Goal: Understand process/instructions: Learn how to perform a task or action

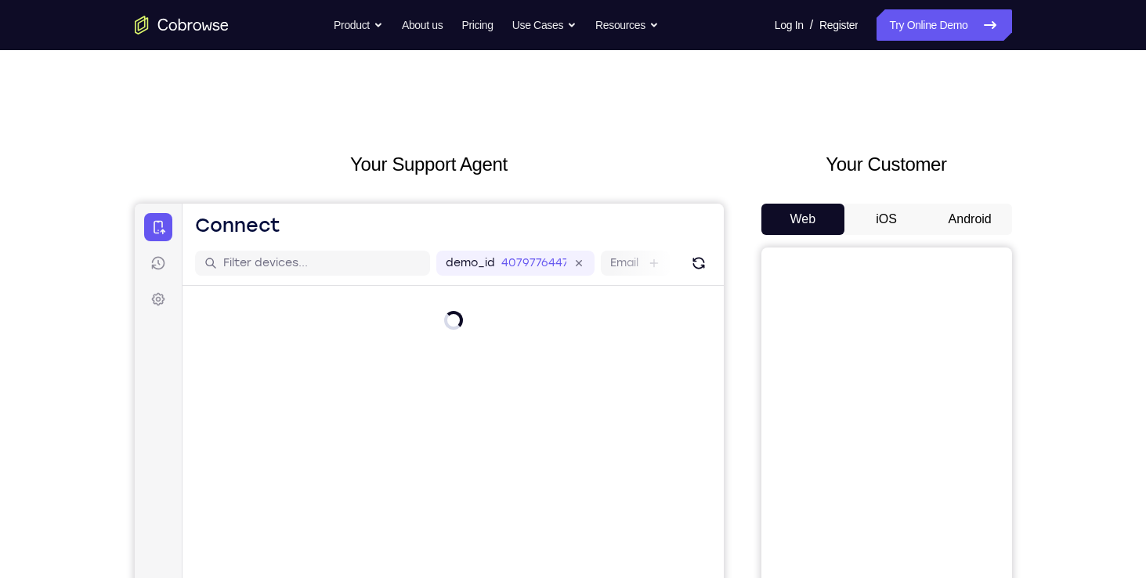
click at [944, 223] on button "Android" at bounding box center [970, 219] width 84 height 31
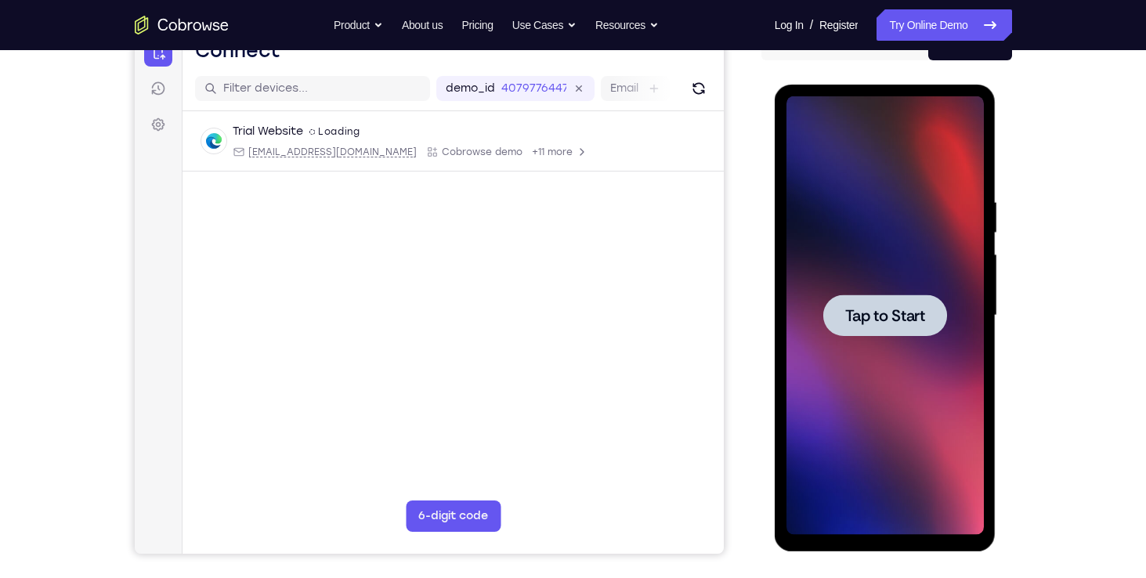
click at [884, 326] on div at bounding box center [885, 316] width 124 height 42
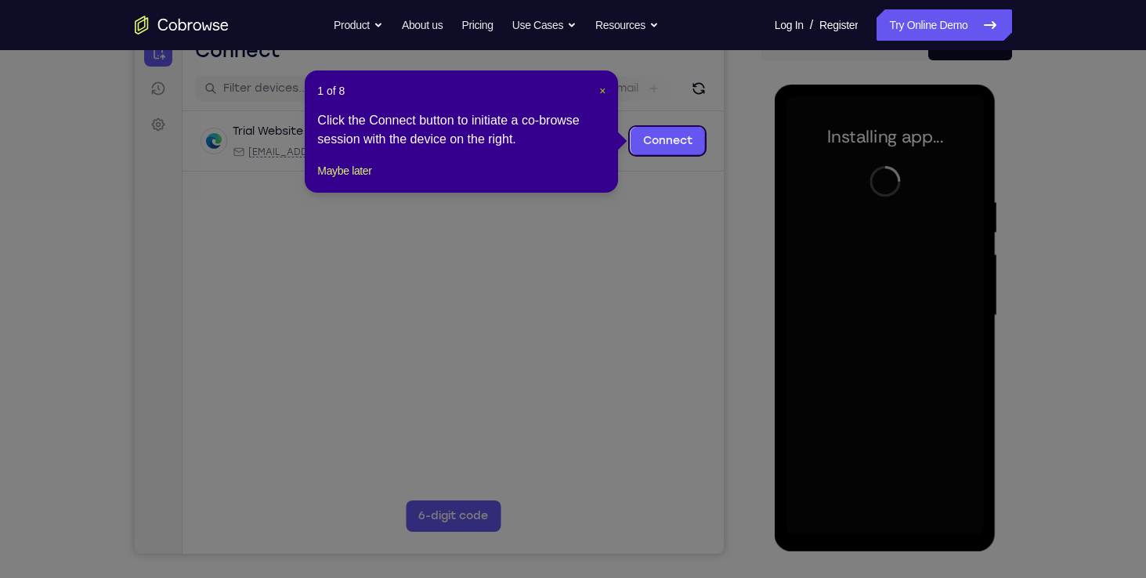
click at [599, 92] on span "×" at bounding box center [602, 91] width 6 height 13
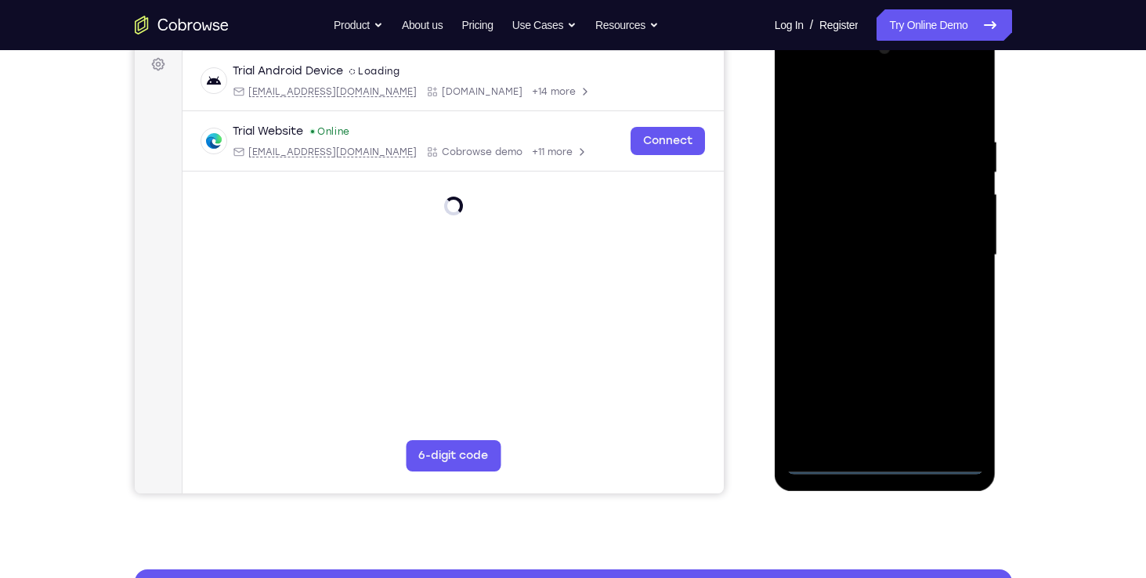
scroll to position [248, 0]
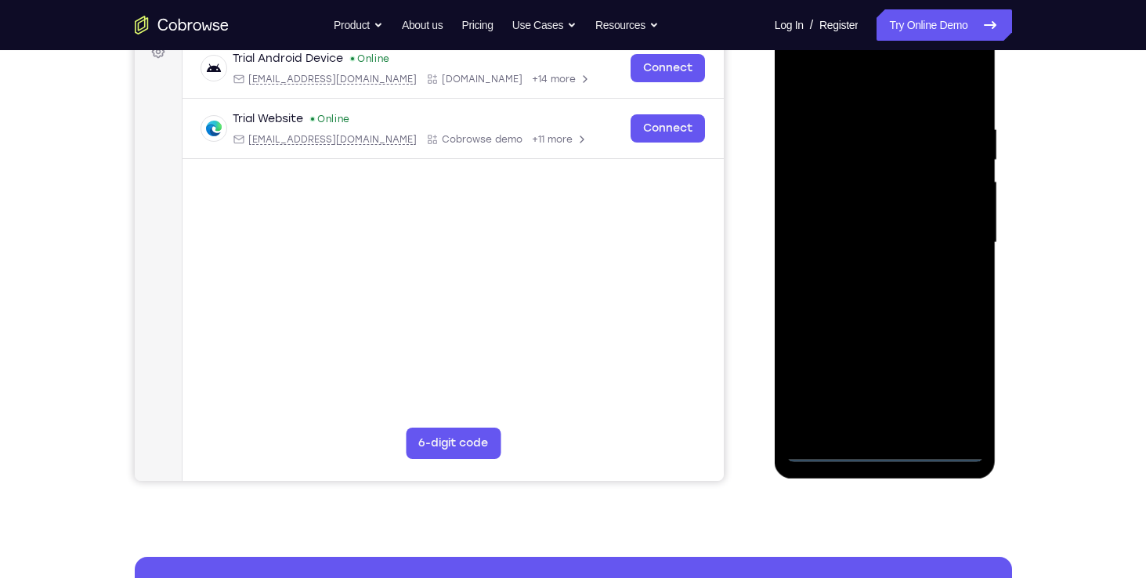
click at [891, 448] on div at bounding box center [885, 243] width 197 height 439
click at [960, 396] on div at bounding box center [885, 243] width 197 height 439
click at [899, 251] on span "Tap to Start" at bounding box center [885, 243] width 80 height 16
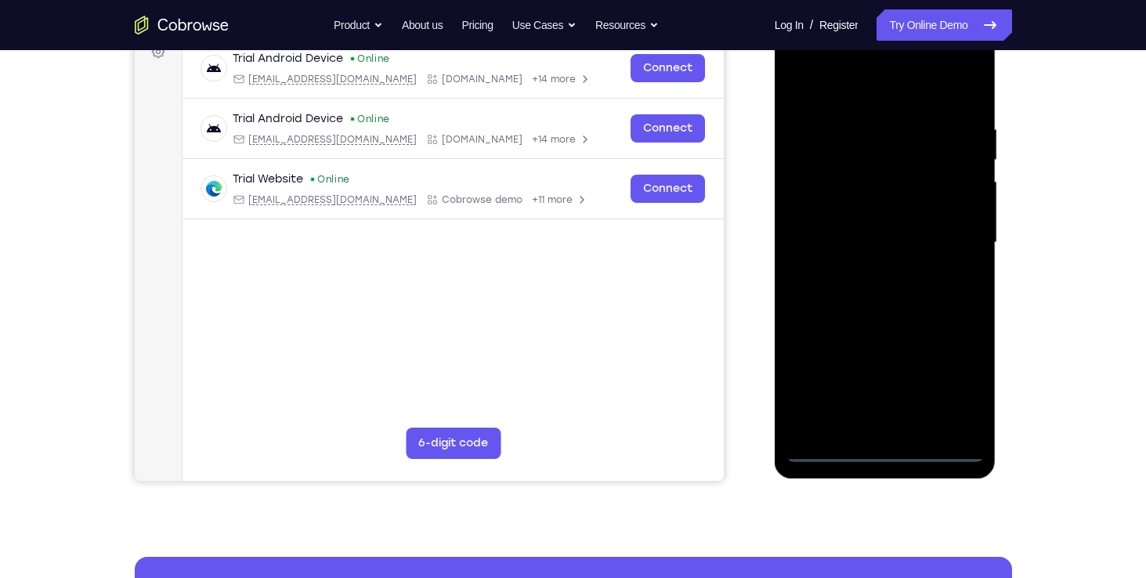
click at [888, 450] on div at bounding box center [885, 243] width 197 height 439
click at [960, 389] on div at bounding box center [885, 243] width 197 height 439
click at [877, 98] on div at bounding box center [885, 243] width 197 height 439
click at [825, 199] on div at bounding box center [885, 243] width 197 height 439
click at [866, 230] on div at bounding box center [885, 243] width 197 height 439
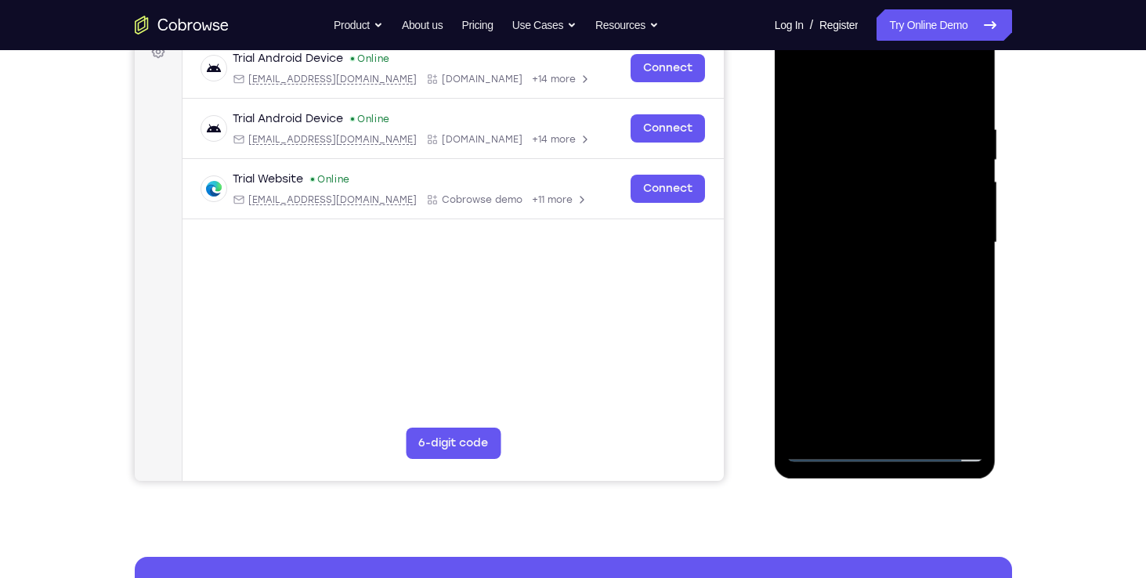
click at [834, 265] on div at bounding box center [885, 243] width 197 height 439
click at [837, 228] on div at bounding box center [885, 243] width 197 height 439
click at [846, 248] on div at bounding box center [885, 243] width 197 height 439
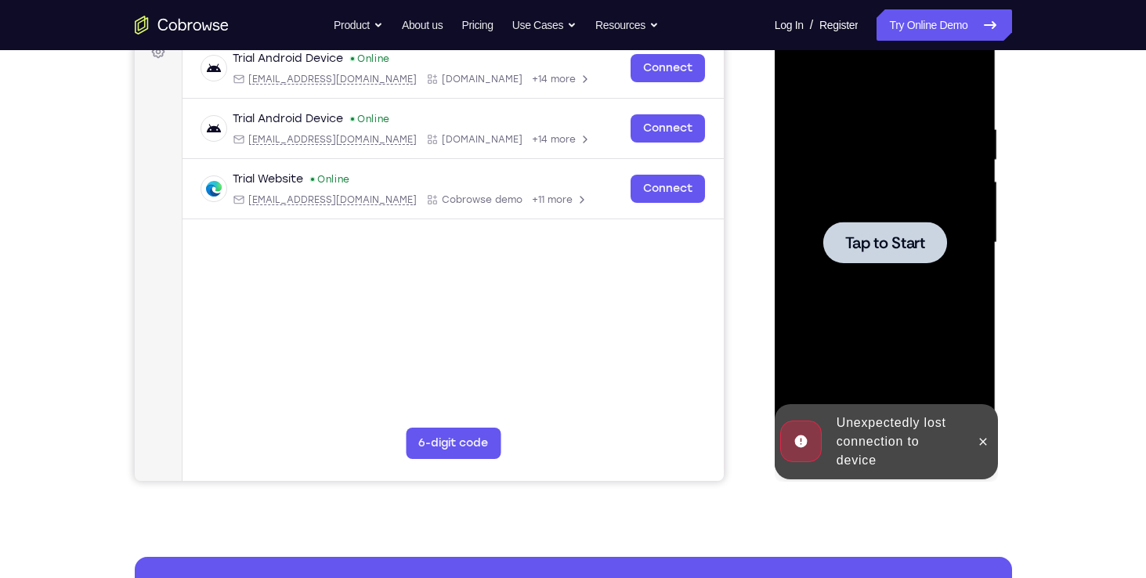
click at [870, 235] on span "Tap to Start" at bounding box center [885, 243] width 80 height 16
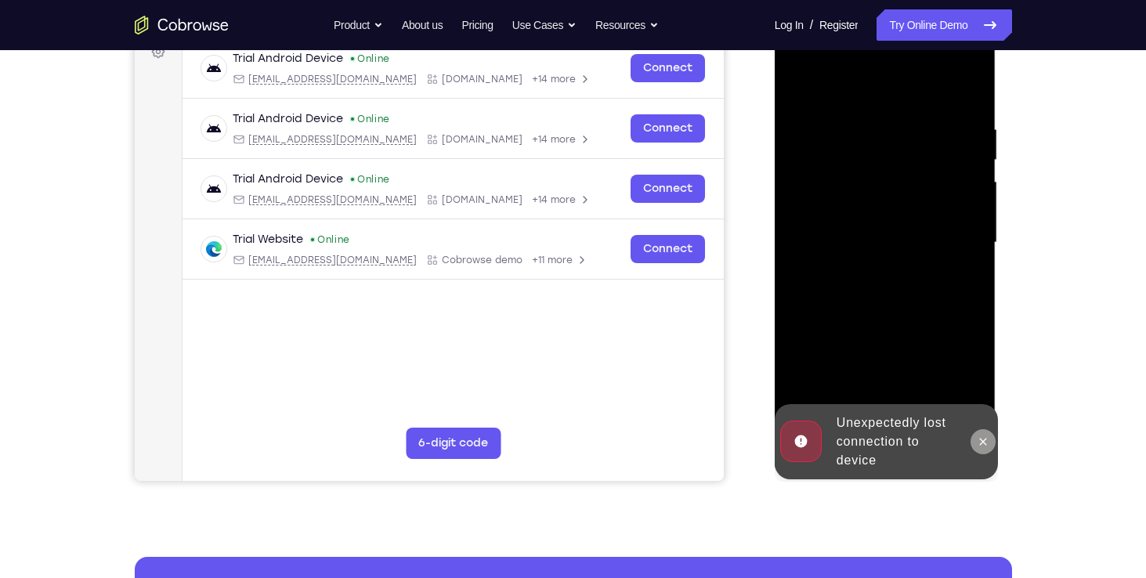
click at [982, 439] on icon at bounding box center [983, 442] width 13 height 13
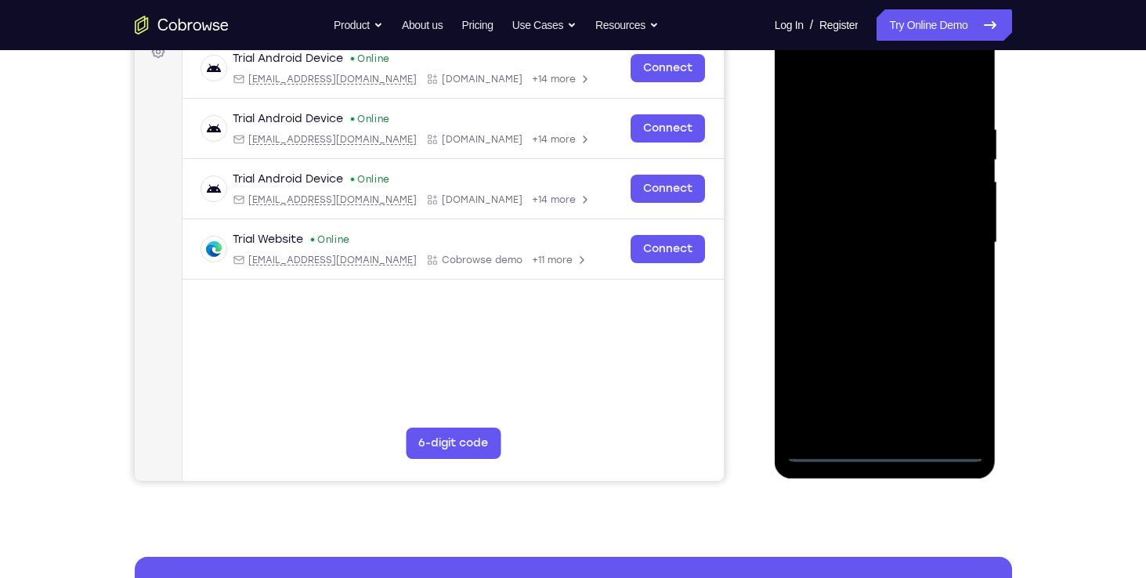
click at [881, 444] on div at bounding box center [885, 243] width 197 height 439
click at [892, 453] on div at bounding box center [885, 243] width 197 height 439
click at [953, 391] on div at bounding box center [885, 243] width 197 height 439
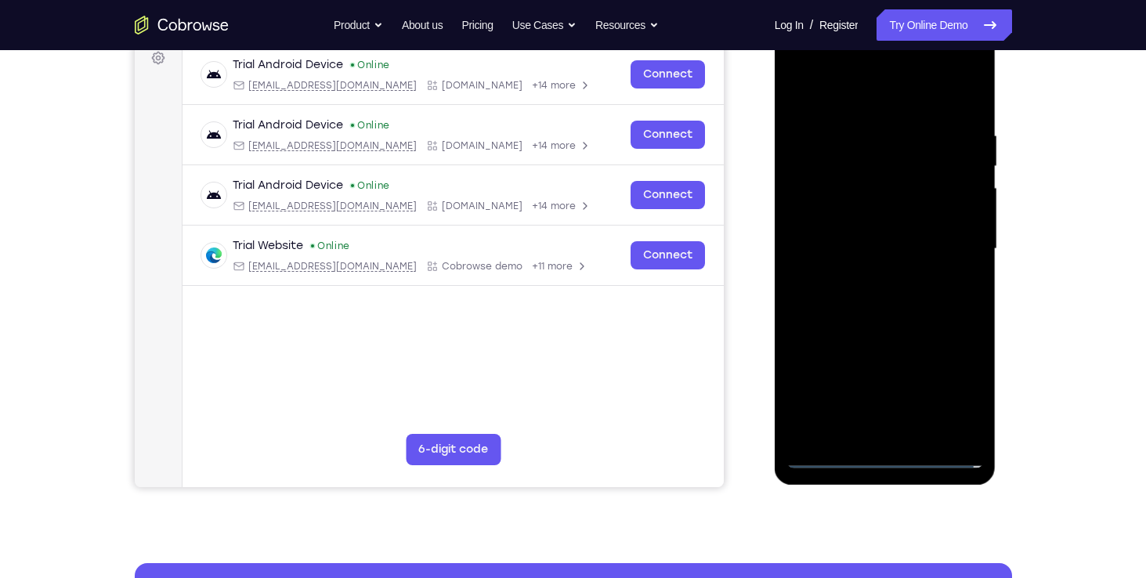
scroll to position [231, 0]
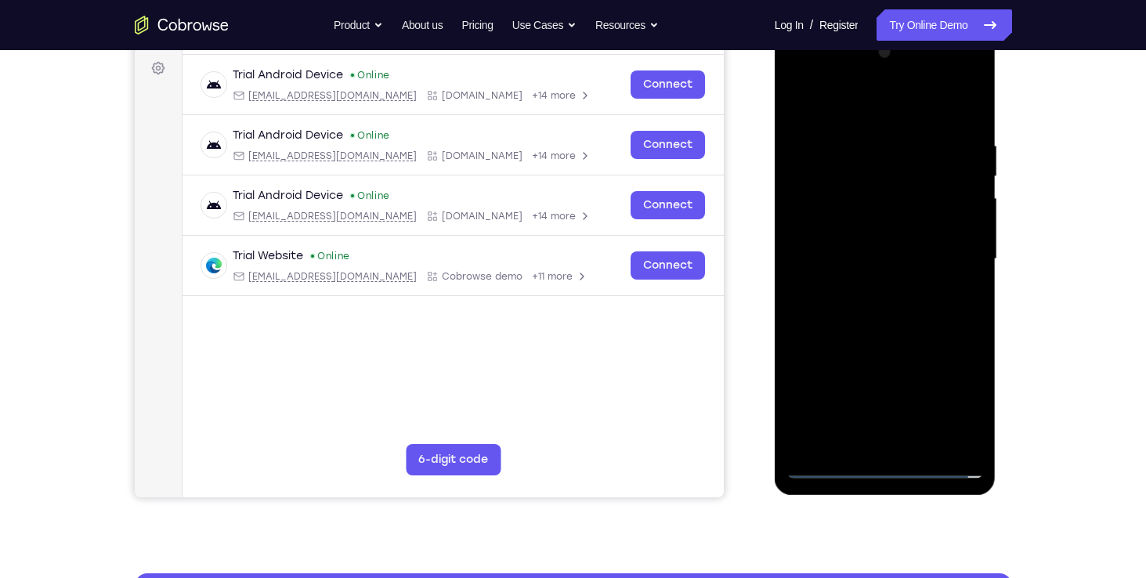
click at [892, 108] on div at bounding box center [885, 259] width 197 height 439
click at [821, 219] on div at bounding box center [885, 259] width 197 height 439
click at [841, 254] on div at bounding box center [885, 259] width 197 height 439
click at [843, 259] on div at bounding box center [885, 259] width 197 height 439
click at [839, 204] on div at bounding box center [885, 259] width 197 height 439
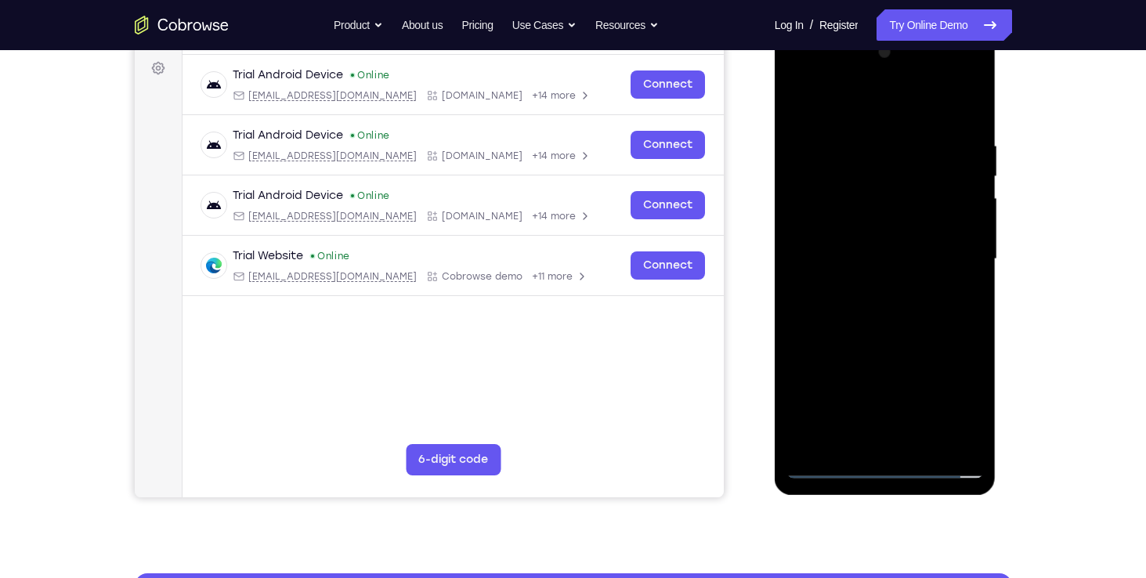
click at [829, 234] on div at bounding box center [885, 259] width 197 height 439
click at [843, 270] on div at bounding box center [885, 259] width 197 height 439
click at [806, 267] on div at bounding box center [885, 259] width 197 height 439
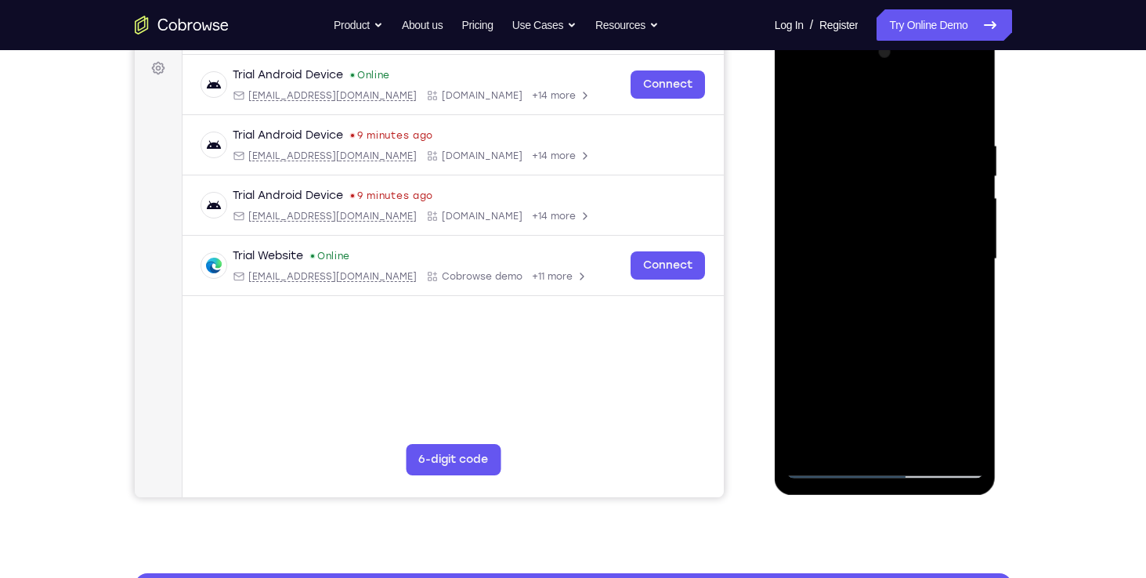
click at [927, 293] on div at bounding box center [885, 259] width 197 height 439
click at [894, 325] on div at bounding box center [885, 259] width 197 height 439
drag, startPoint x: 917, startPoint y: 321, endPoint x: 917, endPoint y: 202, distance: 119.1
click at [917, 202] on div at bounding box center [885, 259] width 197 height 439
drag, startPoint x: 949, startPoint y: 346, endPoint x: 953, endPoint y: 264, distance: 82.4
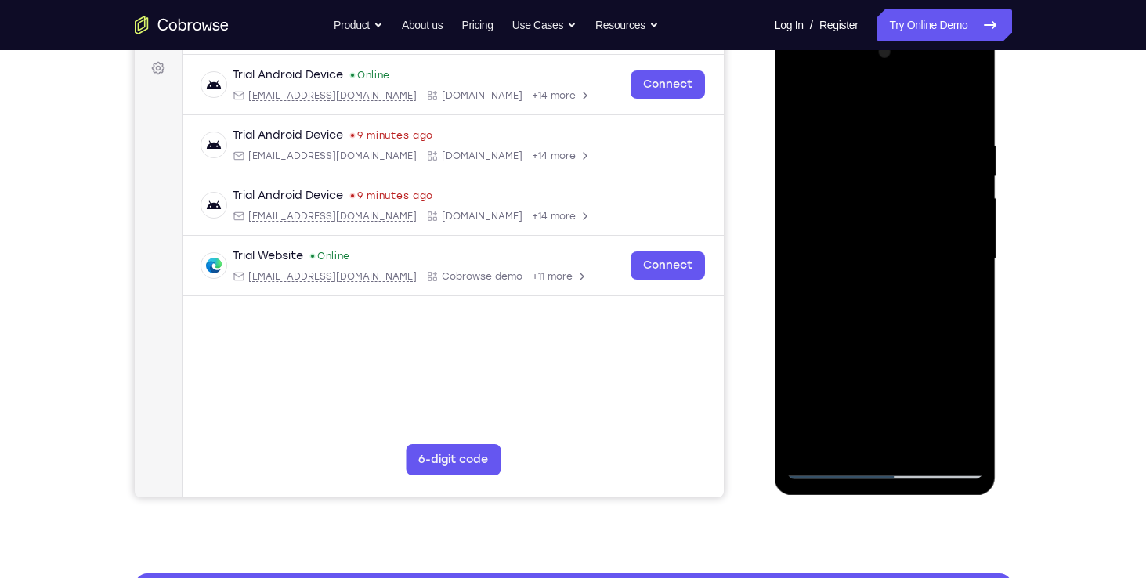
click at [953, 264] on div at bounding box center [885, 259] width 197 height 439
click at [973, 78] on div at bounding box center [885, 259] width 197 height 439
click at [925, 376] on div at bounding box center [885, 259] width 197 height 439
click at [902, 286] on div at bounding box center [885, 259] width 197 height 439
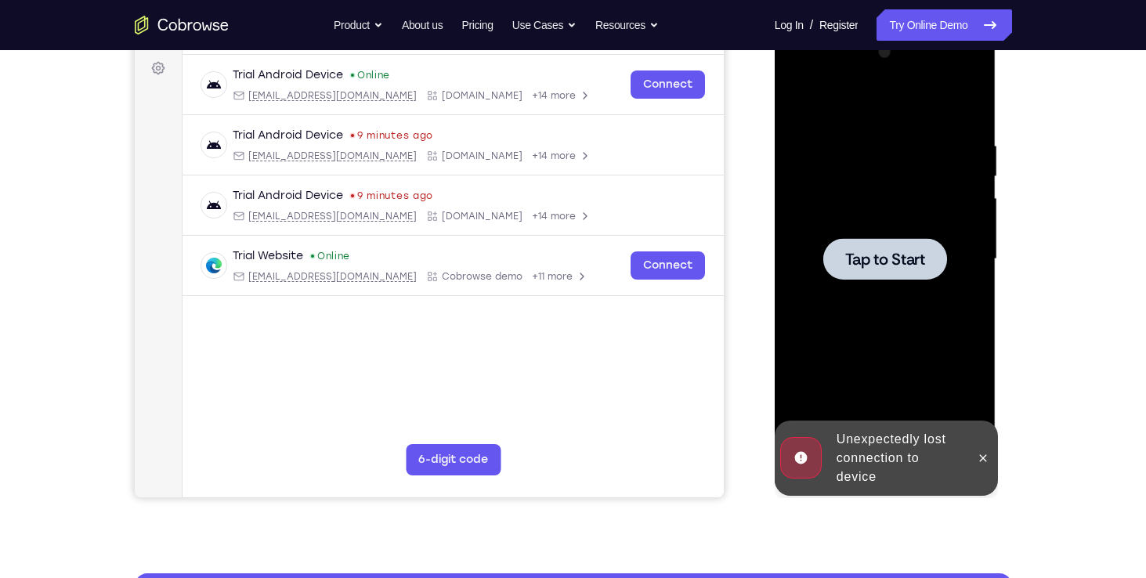
click at [902, 279] on div at bounding box center [885, 259] width 124 height 42
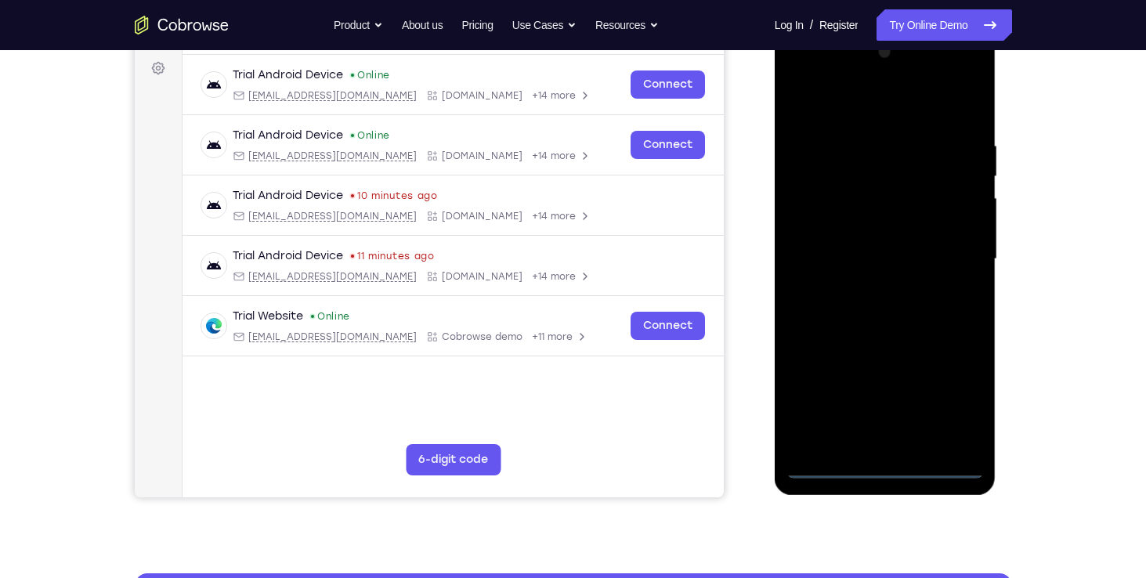
click at [892, 473] on div at bounding box center [885, 259] width 197 height 439
click at [957, 400] on div at bounding box center [885, 259] width 197 height 439
click at [907, 113] on div at bounding box center [885, 259] width 197 height 439
click at [826, 222] on div at bounding box center [885, 259] width 197 height 439
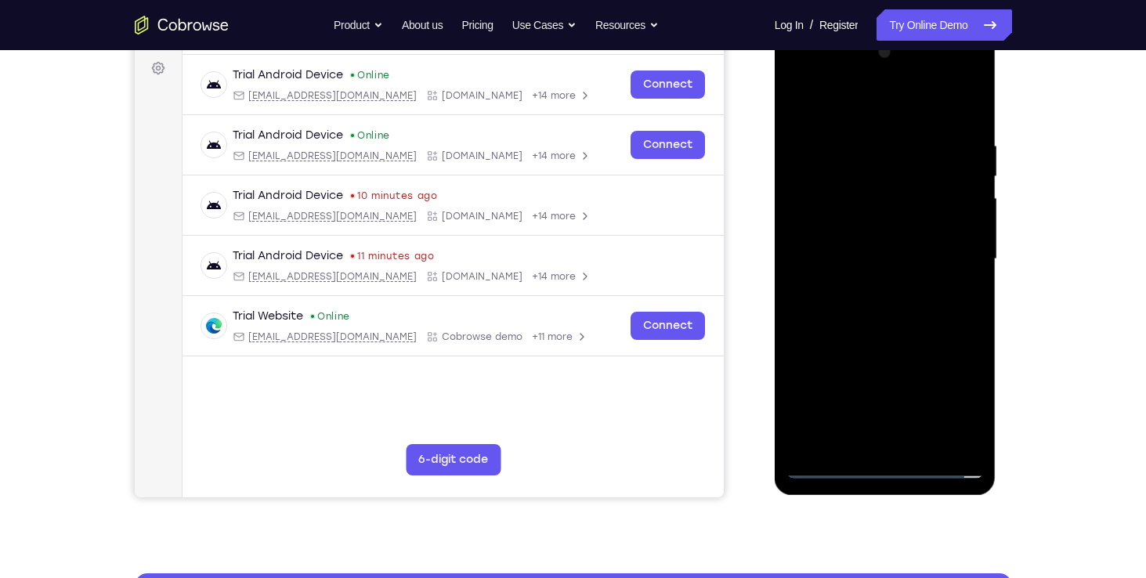
click at [852, 252] on div at bounding box center [885, 259] width 197 height 439
click at [870, 241] on div at bounding box center [885, 259] width 197 height 439
click at [883, 282] on div at bounding box center [885, 259] width 197 height 439
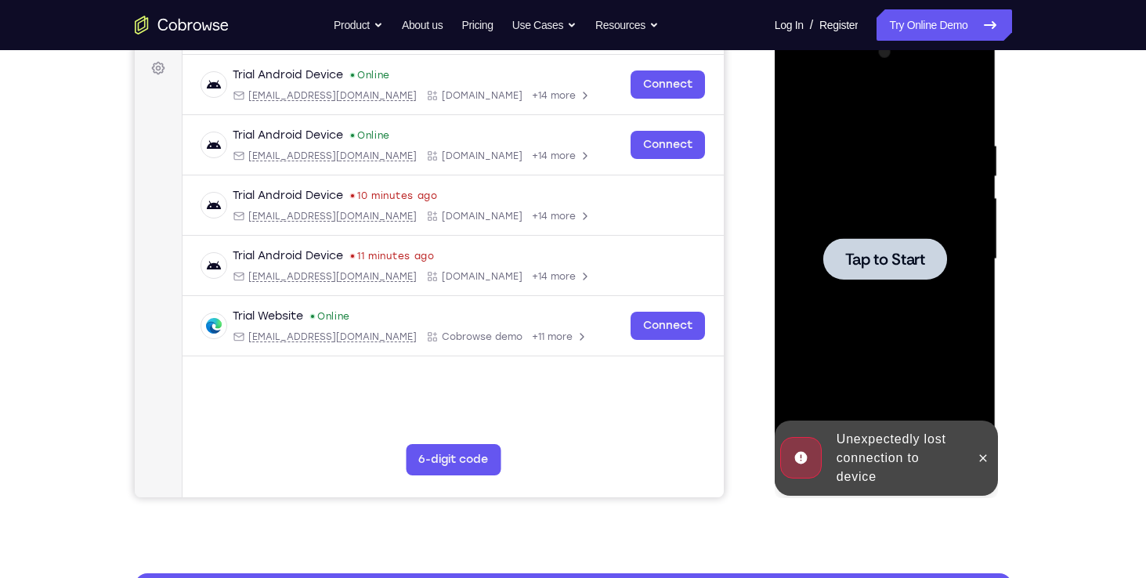
click at [873, 266] on span "Tap to Start" at bounding box center [885, 259] width 80 height 16
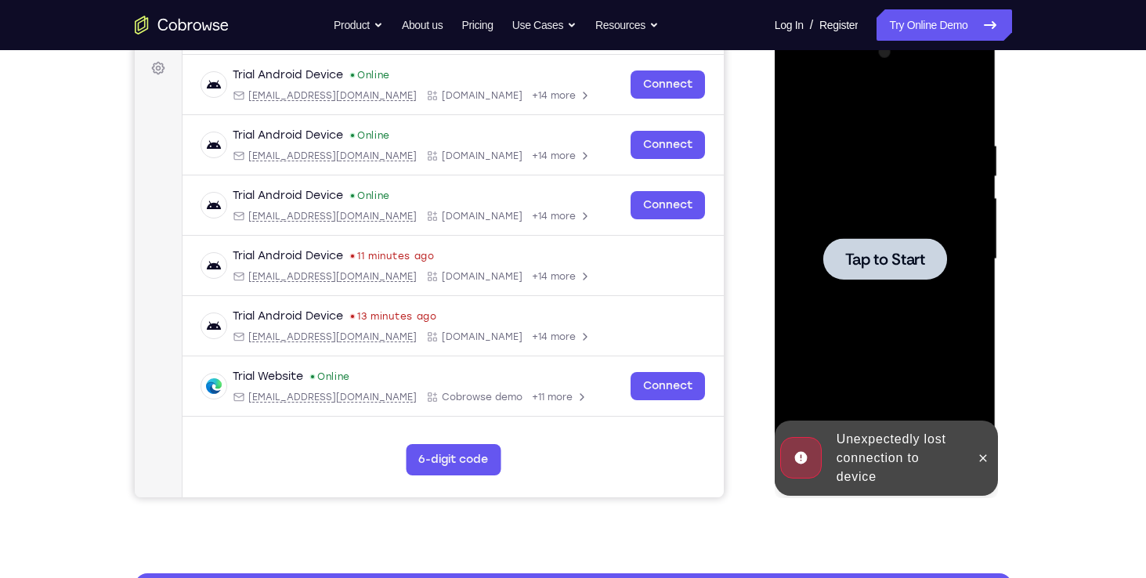
click at [873, 266] on span "Tap to Start" at bounding box center [885, 259] width 80 height 16
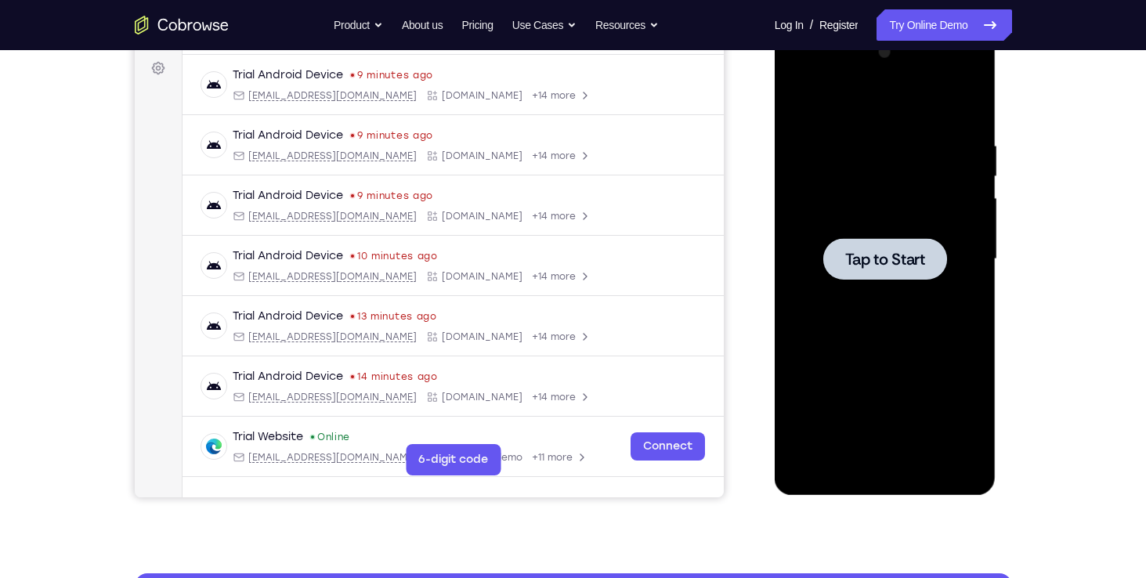
click at [822, 246] on div at bounding box center [885, 259] width 197 height 439
